Goal: Task Accomplishment & Management: Complete application form

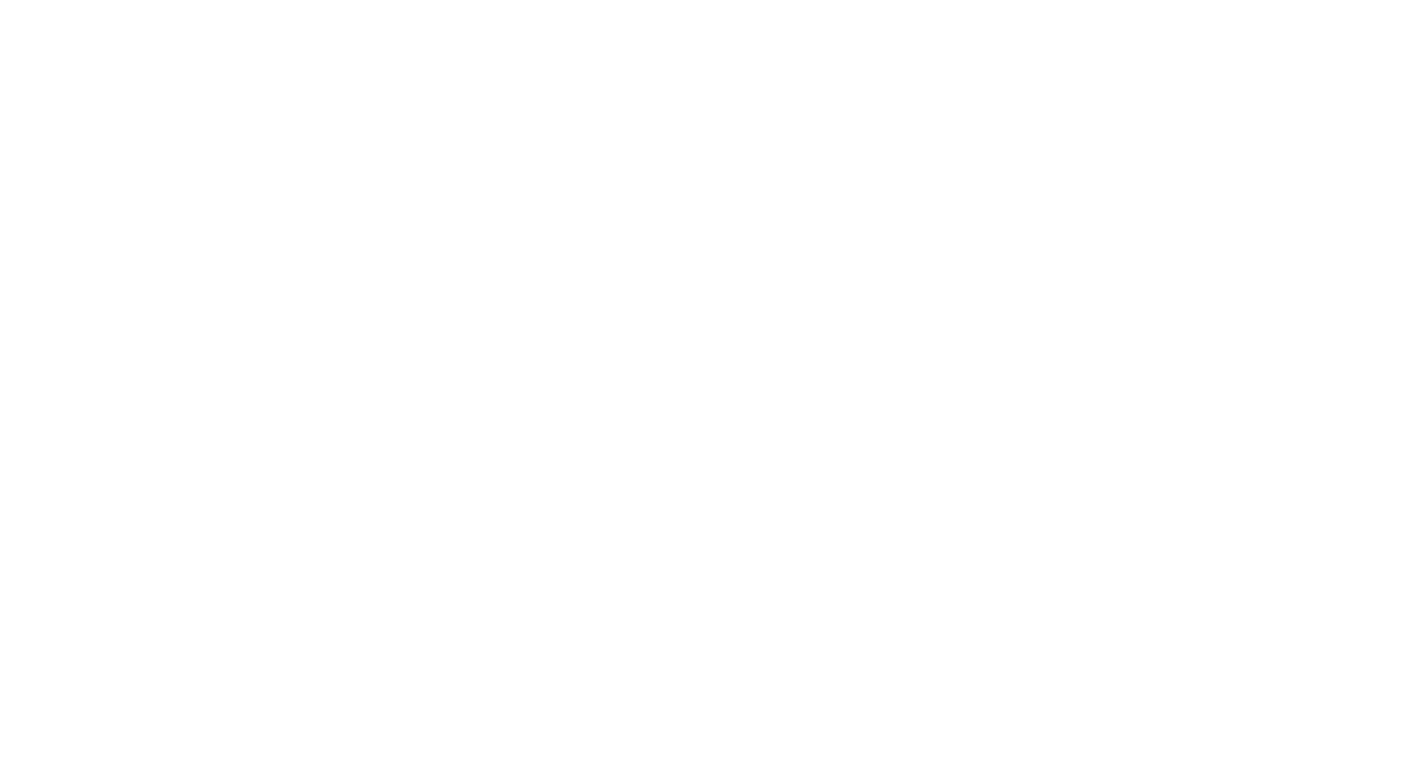
click at [662, 222] on div at bounding box center [705, 284] width 876 height 566
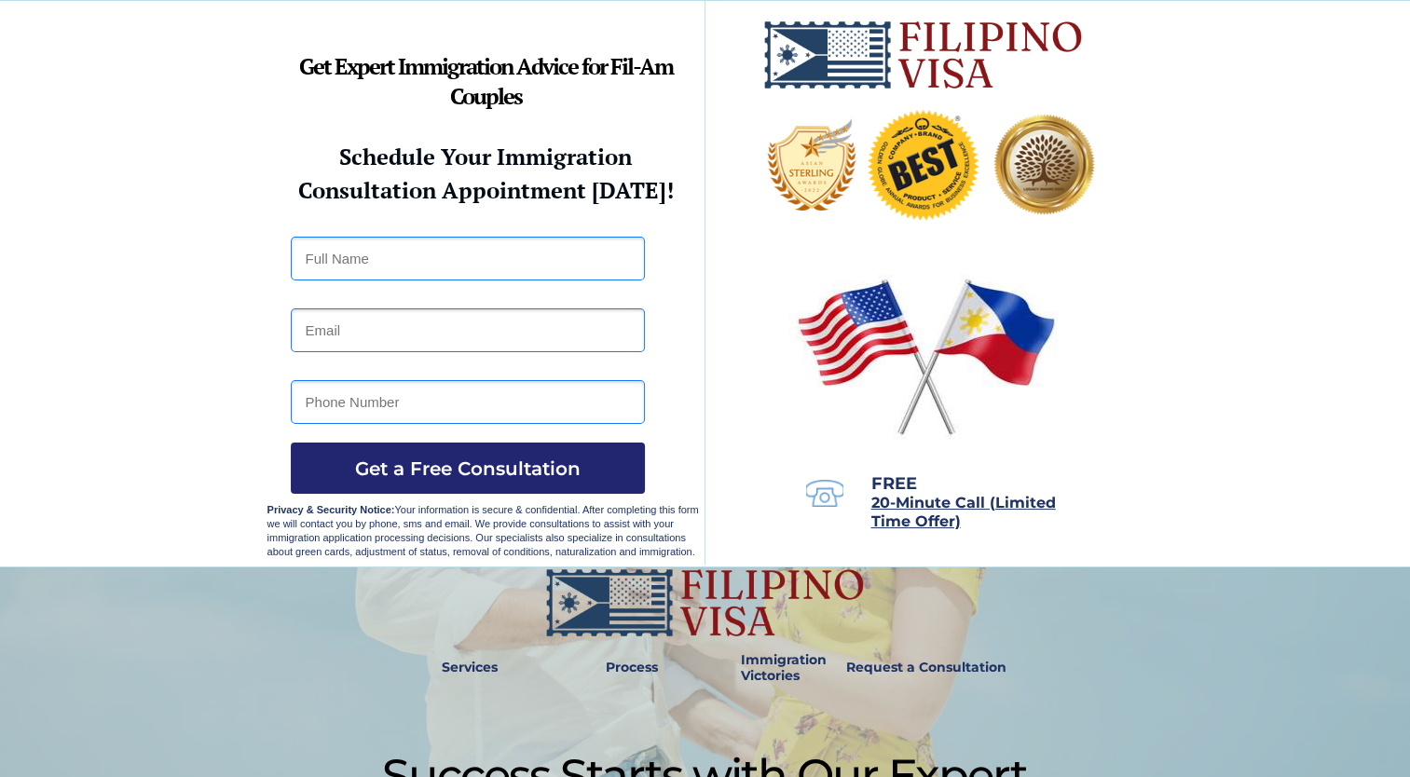
click at [508, 95] on strong "Get Expert Immigration Advice for Fil-Am Couples" at bounding box center [486, 81] width 374 height 60
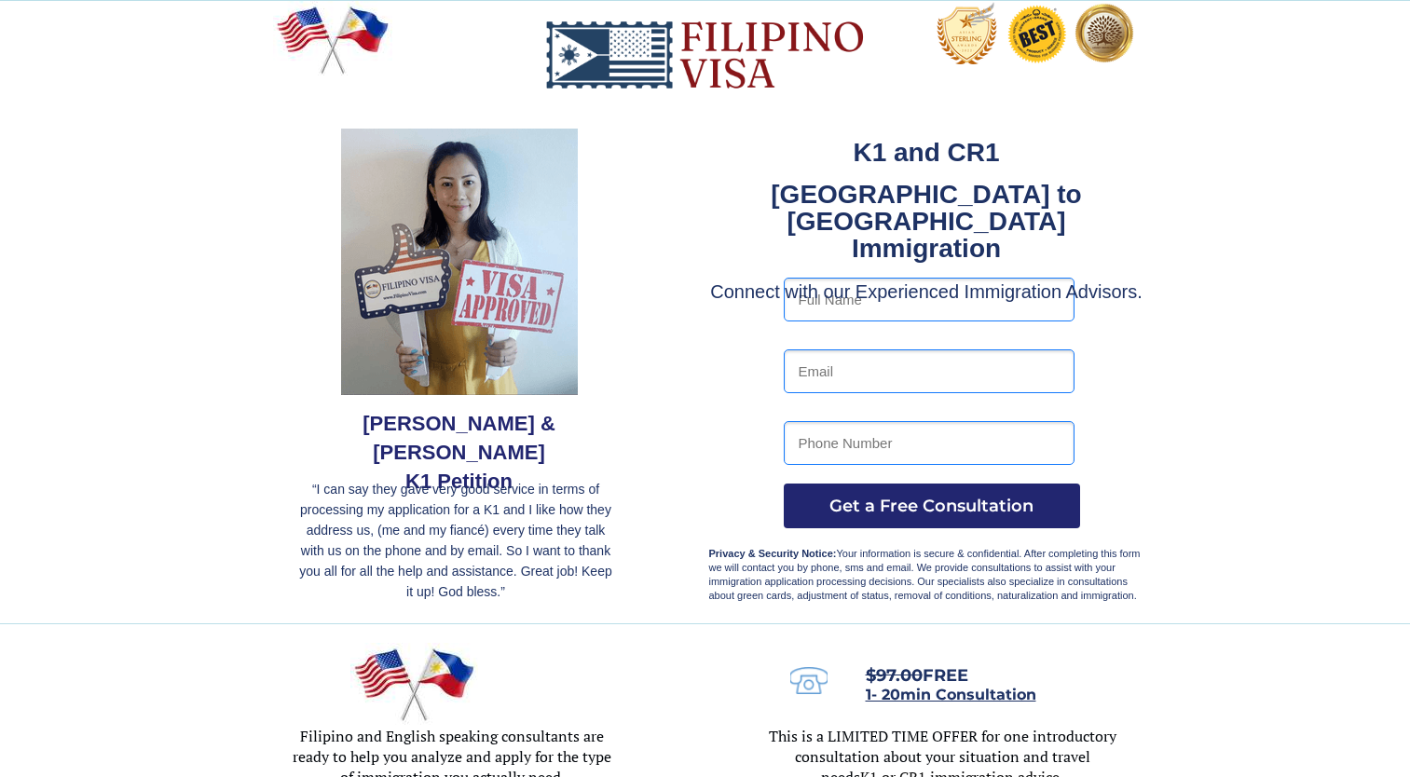
click at [664, 293] on div at bounding box center [705, 312] width 878 height 622
click at [671, 242] on div at bounding box center [705, 312] width 878 height 622
click at [711, 119] on div at bounding box center [705, 312] width 878 height 622
click at [715, 117] on div at bounding box center [705, 312] width 878 height 622
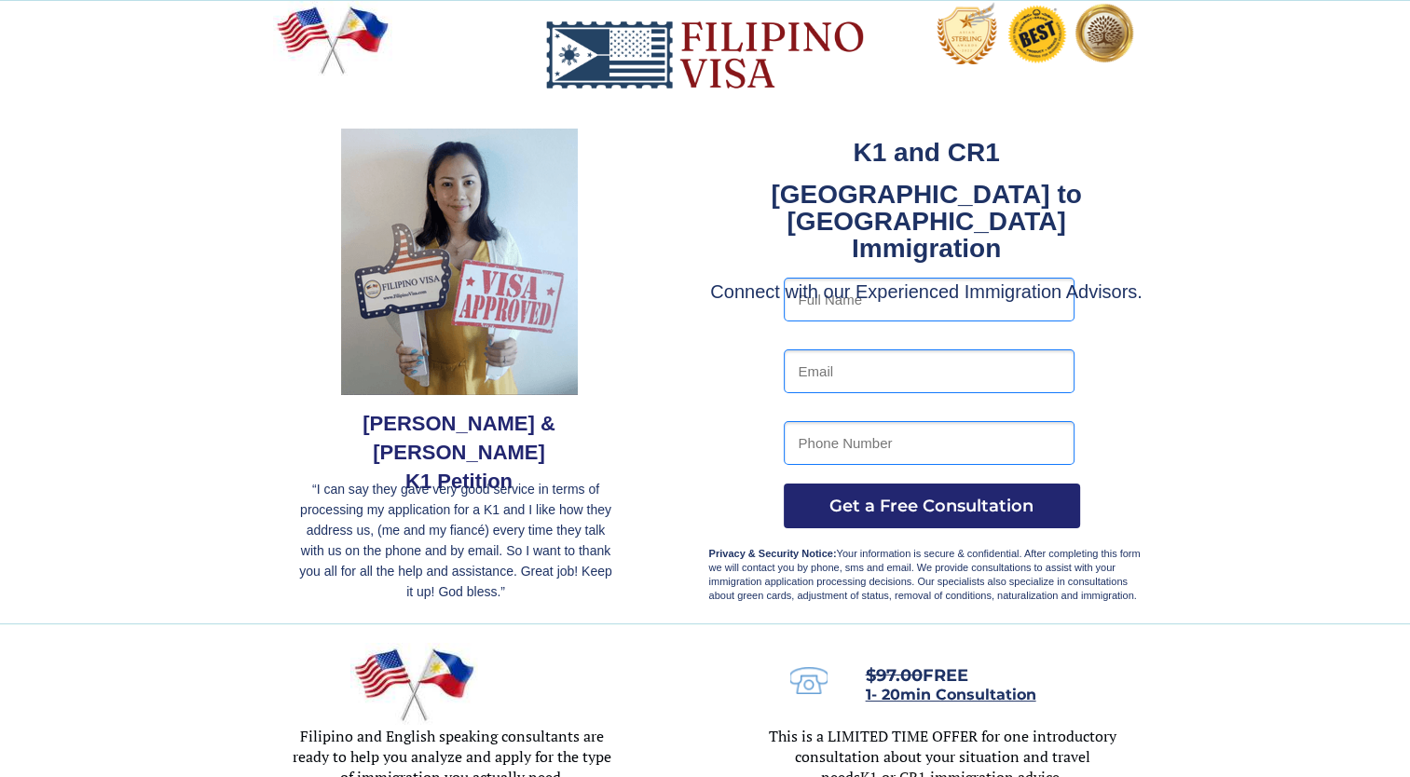
click at [716, 117] on div at bounding box center [705, 312] width 878 height 622
click at [1271, 28] on div at bounding box center [705, 312] width 1410 height 622
click at [1343, 16] on div at bounding box center [705, 312] width 1410 height 622
click at [1349, 7] on div at bounding box center [705, 312] width 1410 height 622
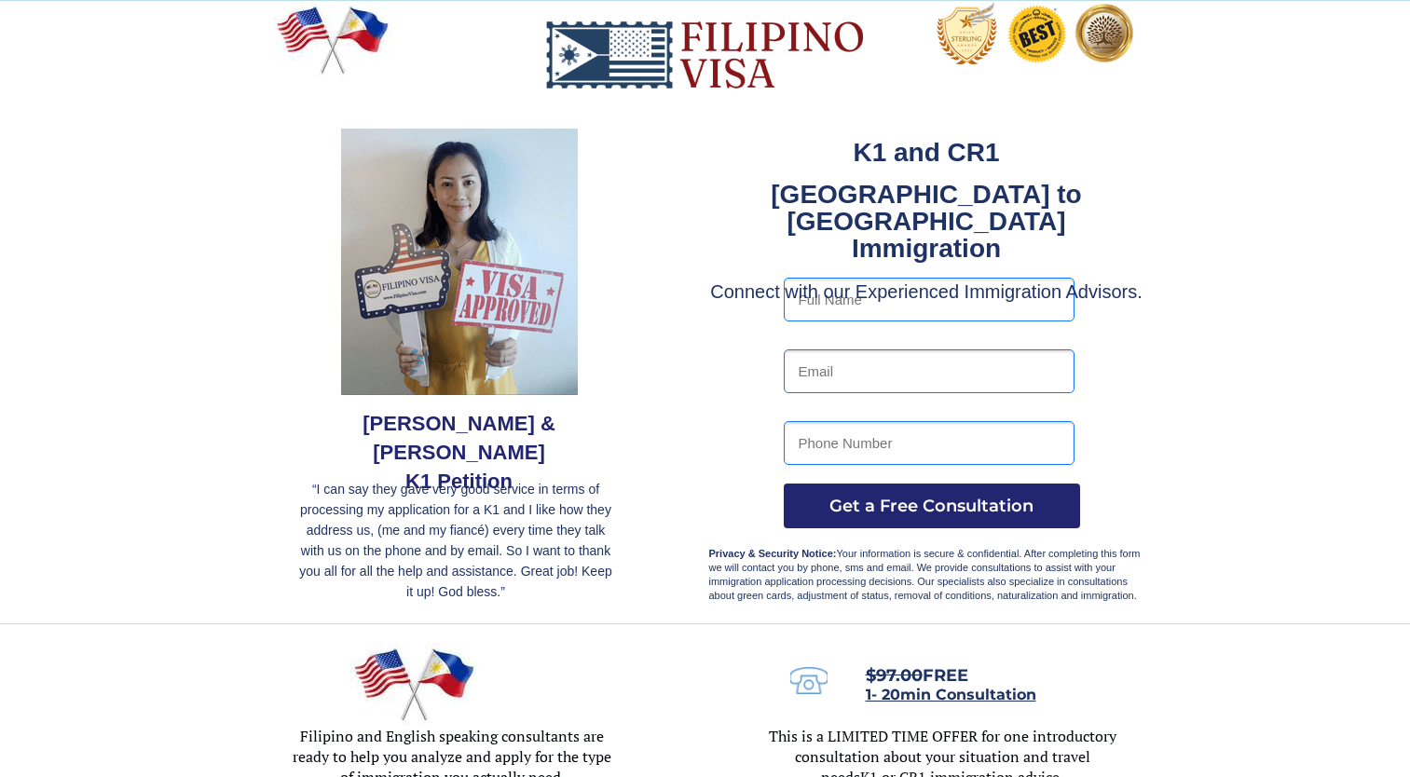
click at [1264, 282] on div at bounding box center [705, 312] width 1410 height 622
click at [1378, 109] on div at bounding box center [705, 312] width 1410 height 622
click at [1388, 76] on div at bounding box center [705, 312] width 1410 height 622
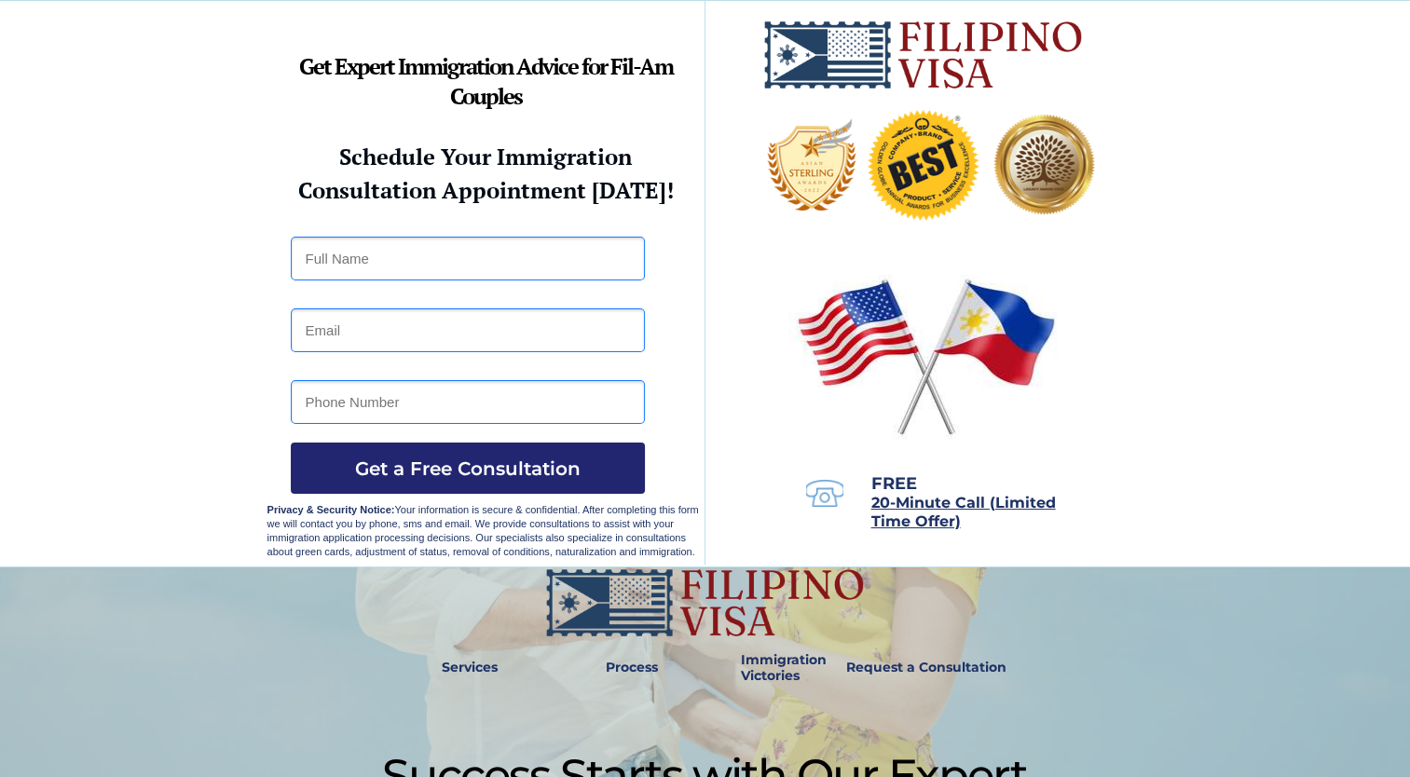
click at [766, 5] on div at bounding box center [705, 284] width 876 height 566
click at [759, 25] on div at bounding box center [705, 284] width 876 height 566
click at [760, 97] on div at bounding box center [705, 284] width 876 height 566
click at [768, 110] on div at bounding box center [705, 284] width 876 height 566
click at [771, 116] on div at bounding box center [705, 284] width 876 height 566
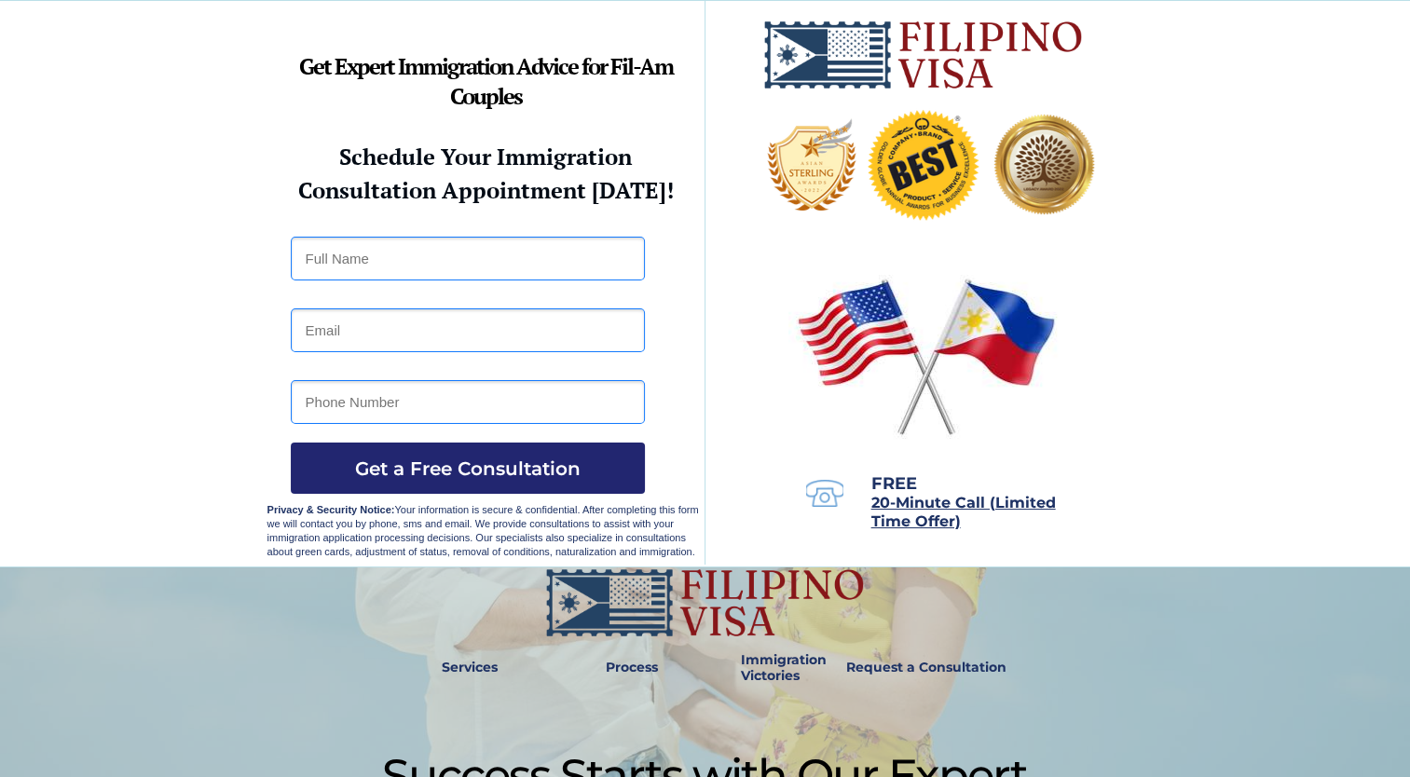
click at [786, 111] on div at bounding box center [705, 284] width 876 height 566
click at [790, 111] on div at bounding box center [705, 284] width 876 height 566
click at [784, 106] on div at bounding box center [705, 284] width 876 height 566
click at [778, 106] on div at bounding box center [705, 284] width 876 height 566
click at [776, 107] on div at bounding box center [705, 284] width 876 height 566
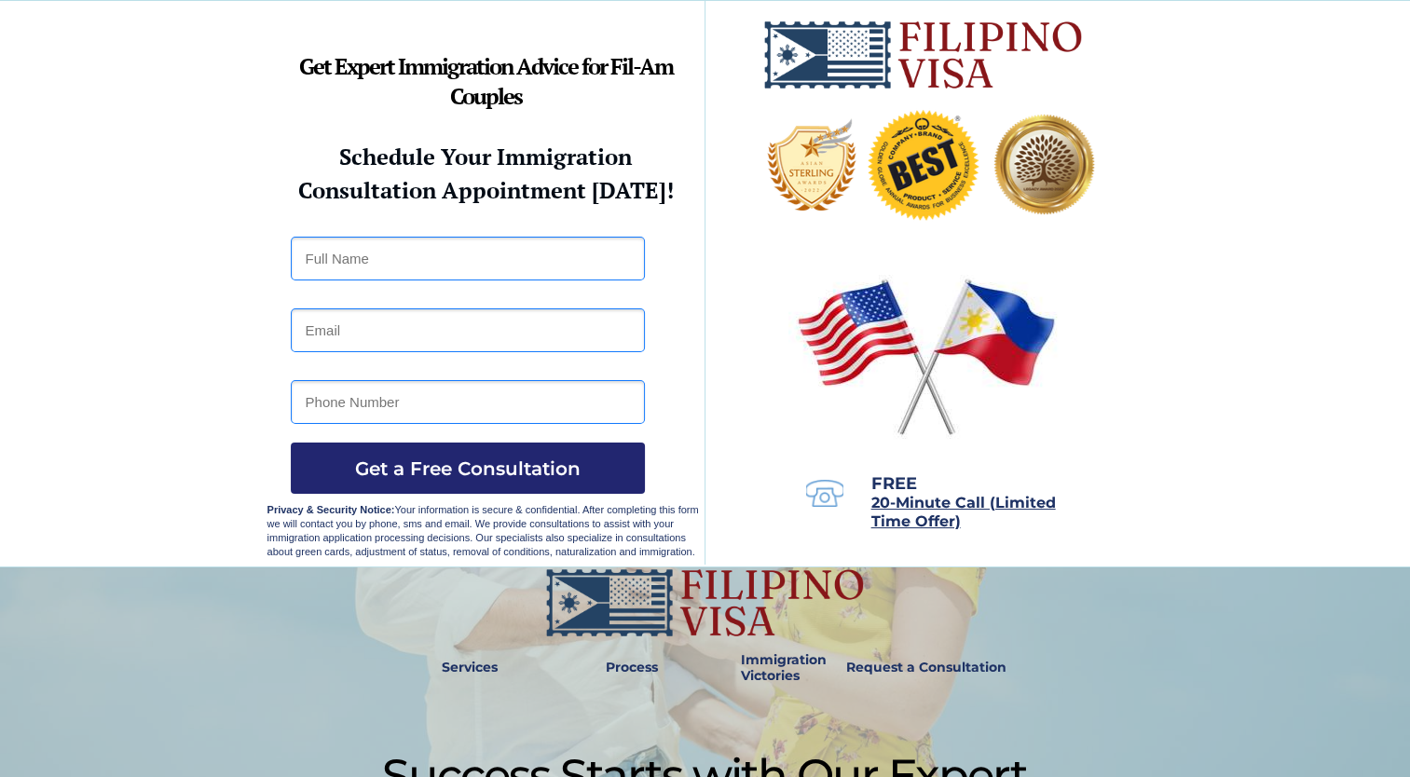
click at [760, 99] on div at bounding box center [705, 284] width 876 height 566
click at [736, 89] on div at bounding box center [705, 284] width 876 height 566
click at [734, 88] on div at bounding box center [705, 284] width 876 height 566
click at [739, 93] on div at bounding box center [705, 284] width 876 height 566
click at [760, 95] on div at bounding box center [705, 284] width 876 height 566
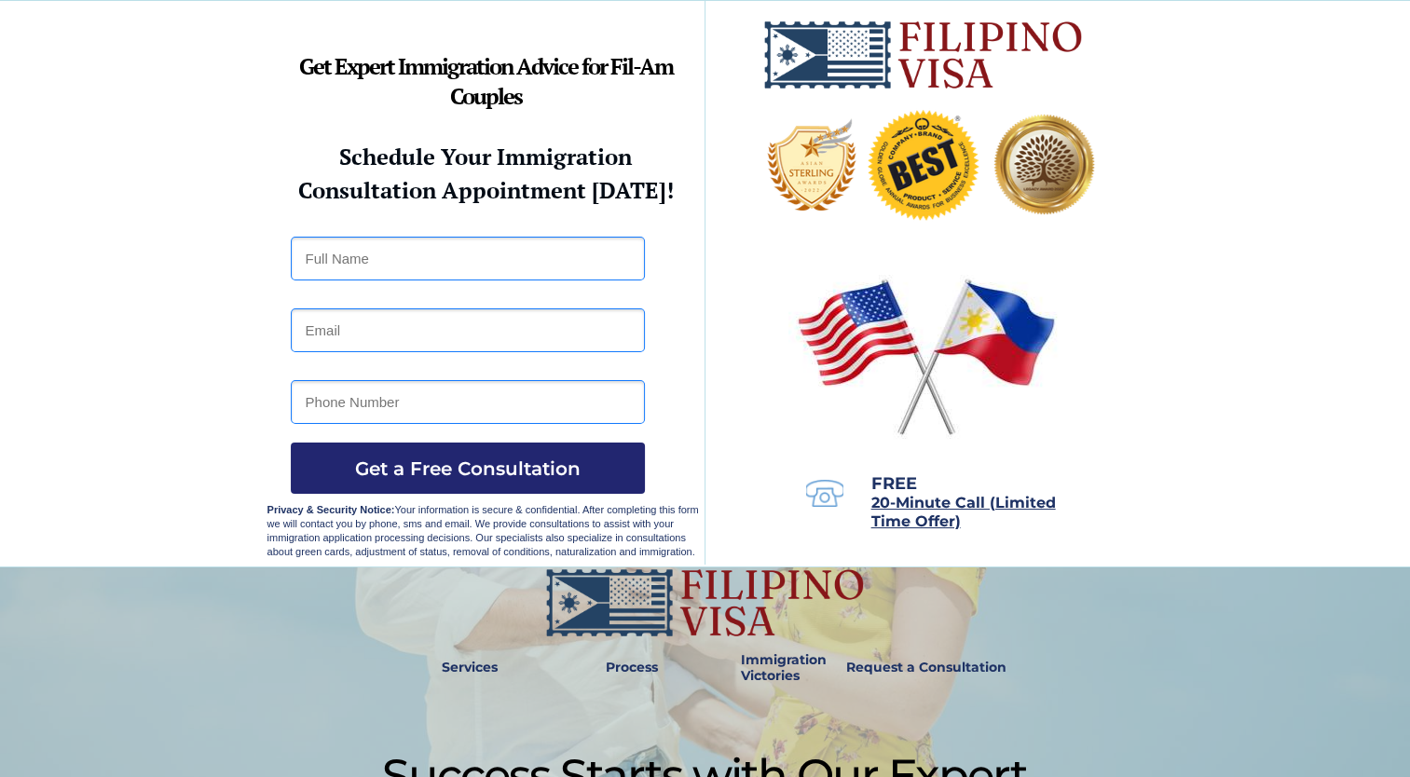
click at [811, 99] on div at bounding box center [705, 284] width 876 height 566
click at [1118, 89] on div at bounding box center [705, 284] width 876 height 566
click at [1294, 85] on div at bounding box center [705, 284] width 1410 height 566
click at [1402, 80] on div at bounding box center [705, 284] width 1410 height 566
click at [1405, 61] on div at bounding box center [705, 284] width 1410 height 566
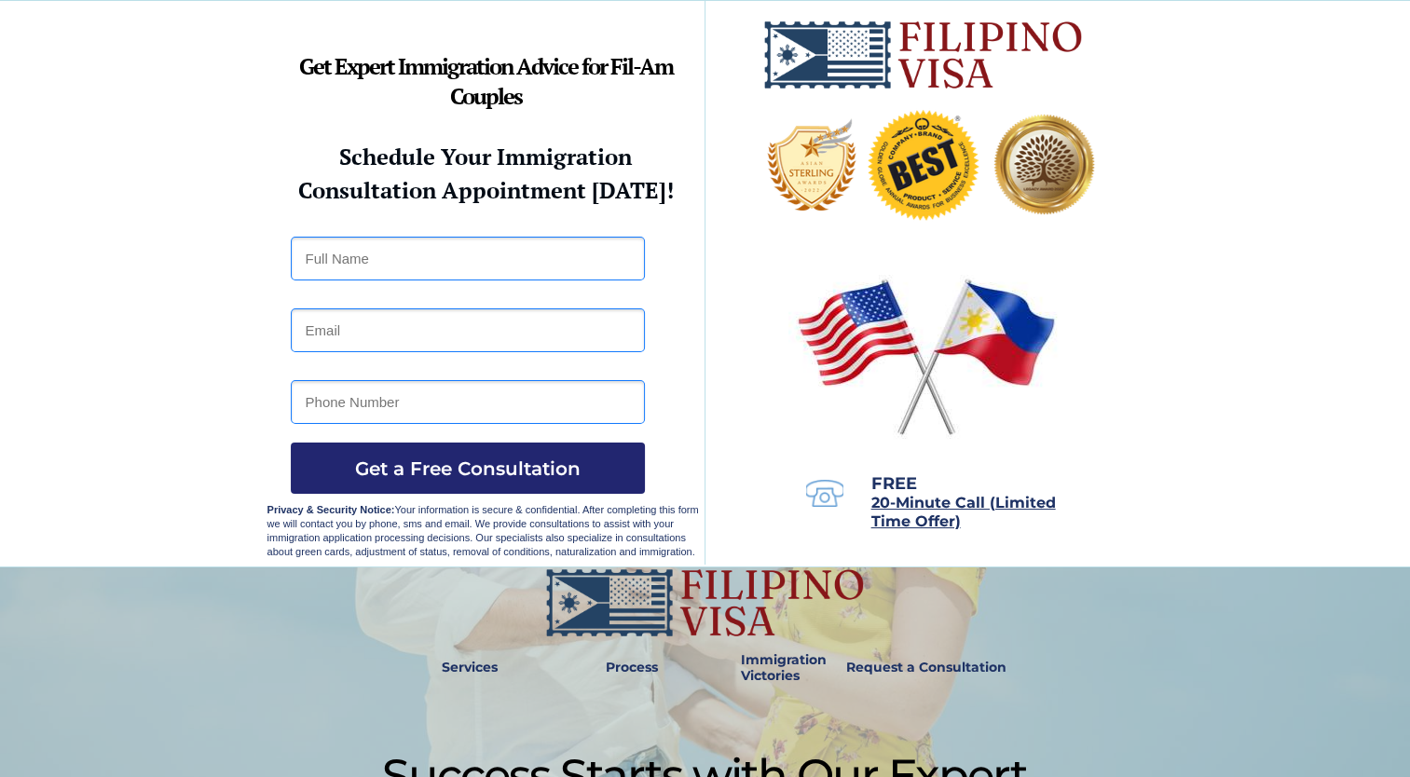
click at [1400, 32] on div at bounding box center [705, 284] width 1410 height 566
click at [1407, 17] on div at bounding box center [705, 284] width 1410 height 566
